Goal: Task Accomplishment & Management: Use online tool/utility

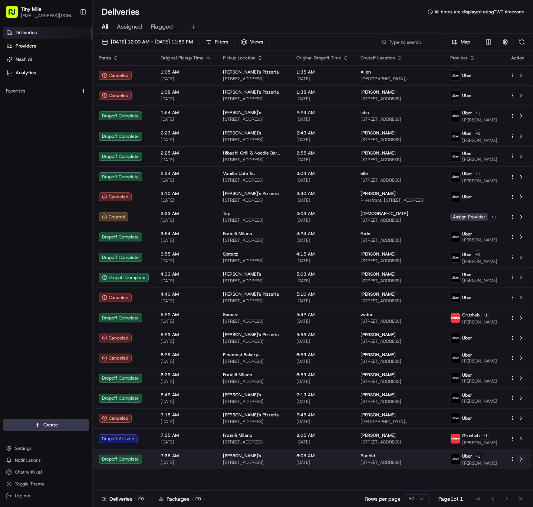
click at [523, 462] on button at bounding box center [521, 458] width 9 height 9
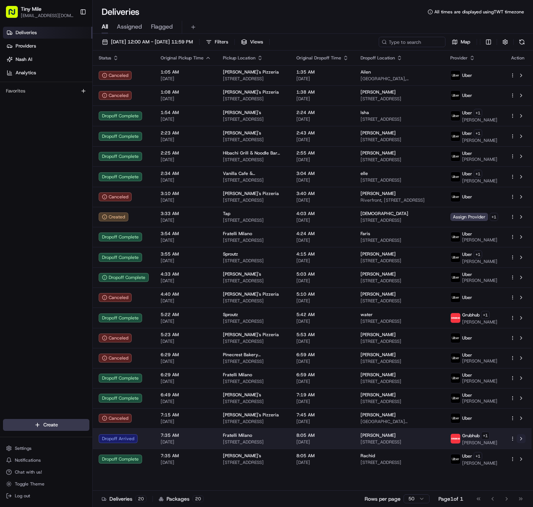
click at [521, 439] on button at bounding box center [521, 438] width 9 height 9
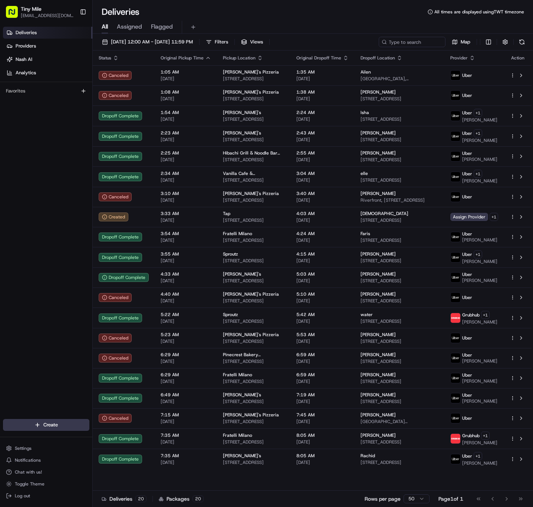
click at [27, 234] on div "Deliveries Providers [PERSON_NAME] Analytics Favorites" at bounding box center [46, 223] width 92 height 399
click at [36, 258] on div "Deliveries Providers [PERSON_NAME] Analytics Favorites" at bounding box center [46, 223] width 92 height 399
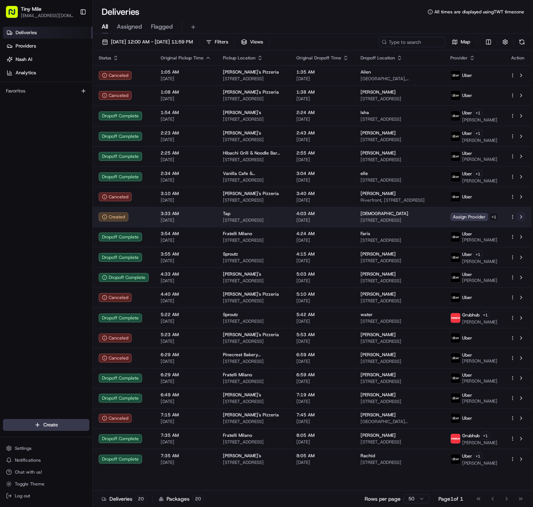
click at [522, 214] on button at bounding box center [521, 216] width 9 height 9
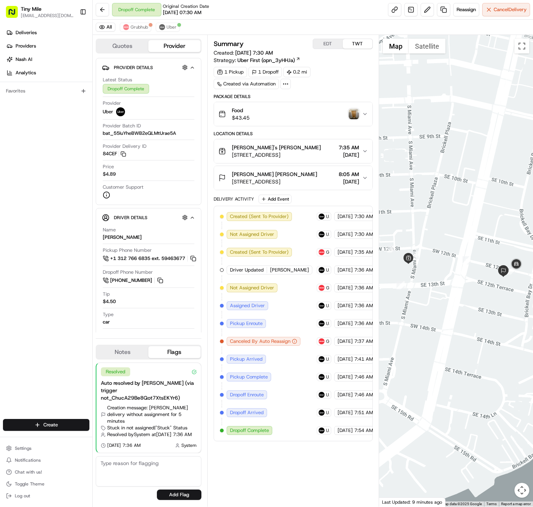
click at [355, 115] on img "button" at bounding box center [354, 114] width 10 height 10
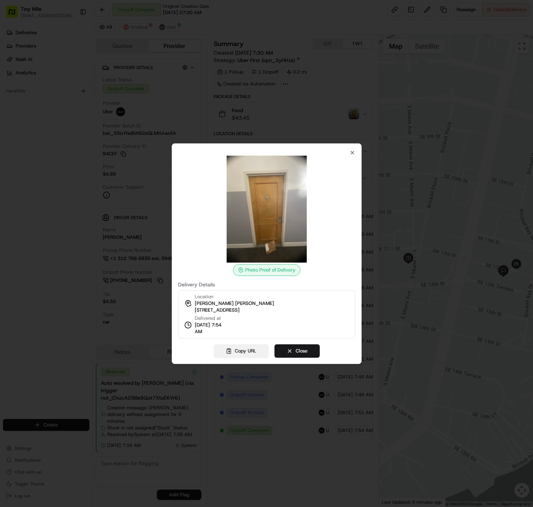
click at [240, 348] on button "Copy URL" at bounding box center [241, 350] width 55 height 13
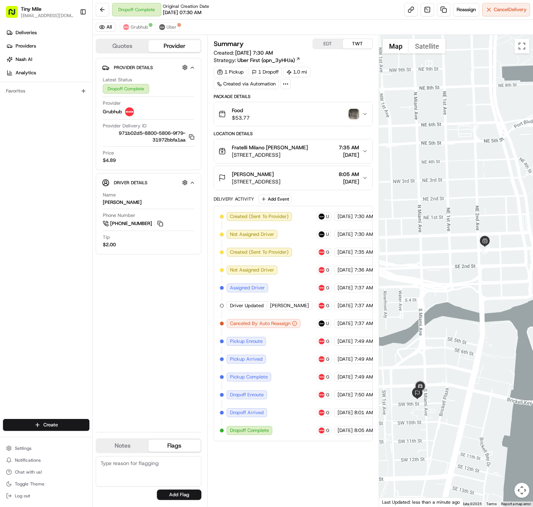
click at [39, 293] on div "Deliveries Providers [PERSON_NAME] Analytics Favorites" at bounding box center [46, 223] width 92 height 399
click at [355, 114] on img "button" at bounding box center [354, 114] width 10 height 10
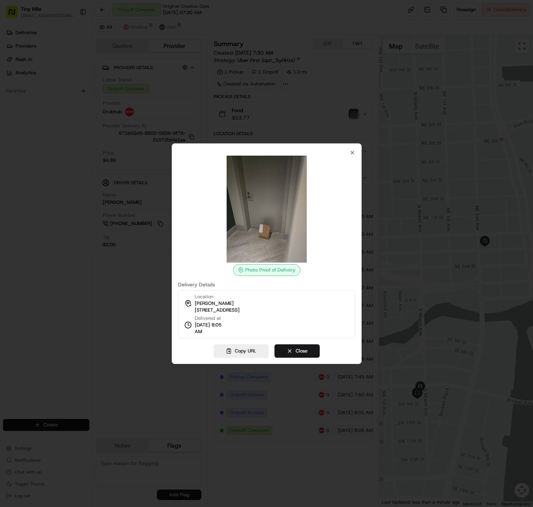
drag, startPoint x: 242, startPoint y: 350, endPoint x: 243, endPoint y: 306, distance: 43.4
click at [243, 350] on button "Copy URL" at bounding box center [241, 350] width 55 height 13
click at [353, 151] on icon "button" at bounding box center [352, 152] width 3 height 3
